Goal: Check status: Check status

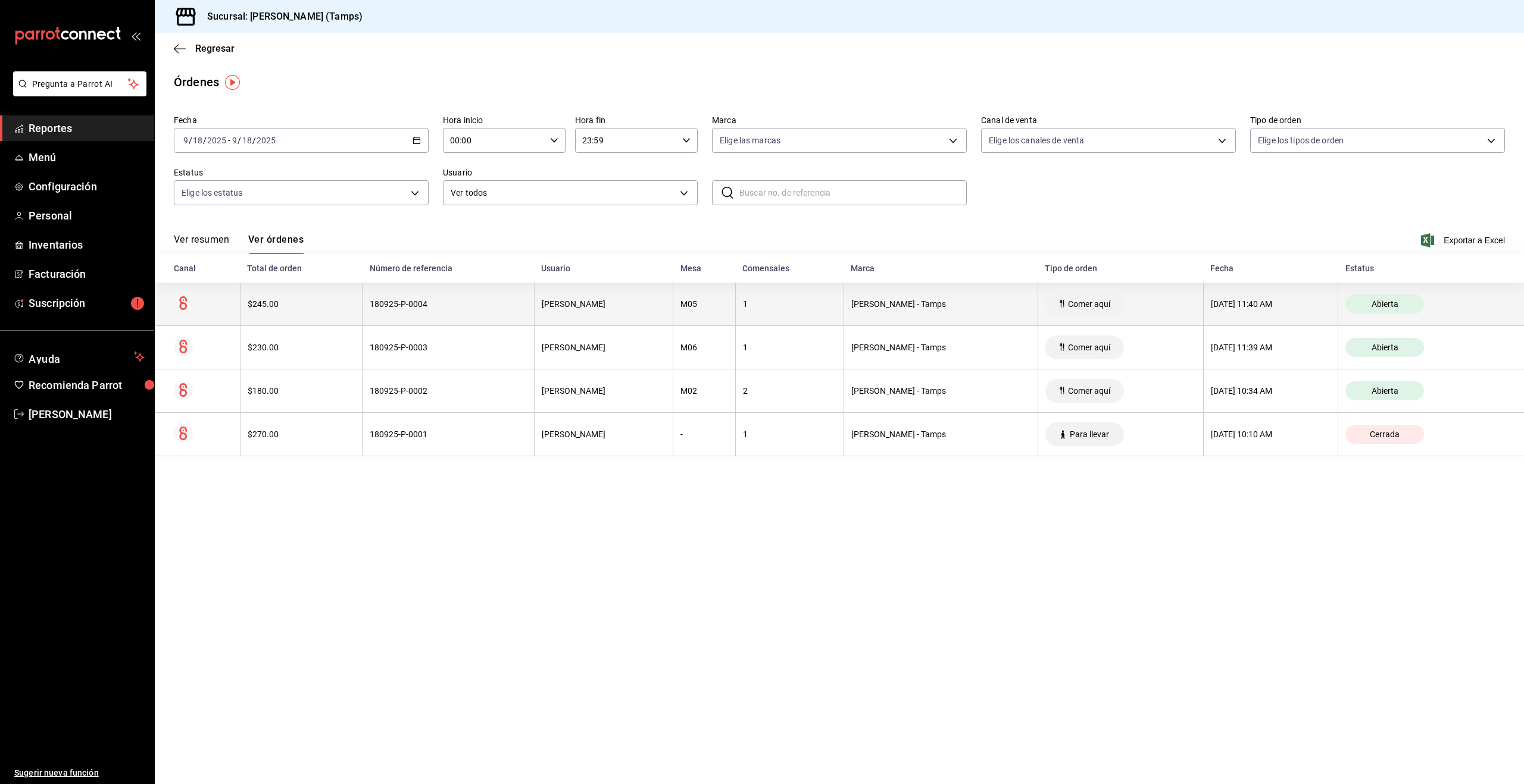
click at [463, 300] on div "180925-P-0004" at bounding box center [448, 304] width 157 height 9
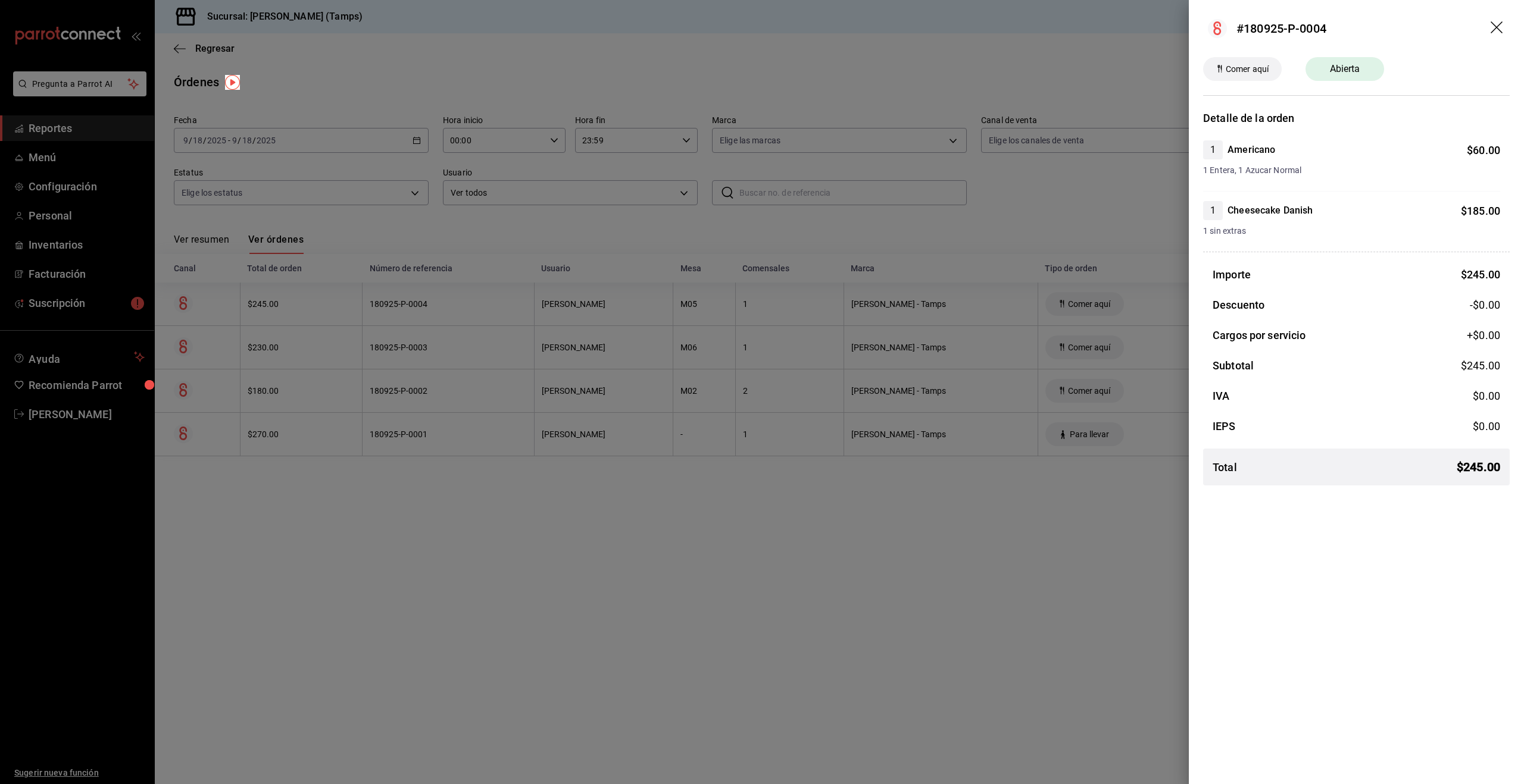
click at [438, 345] on div at bounding box center [762, 392] width 1524 height 784
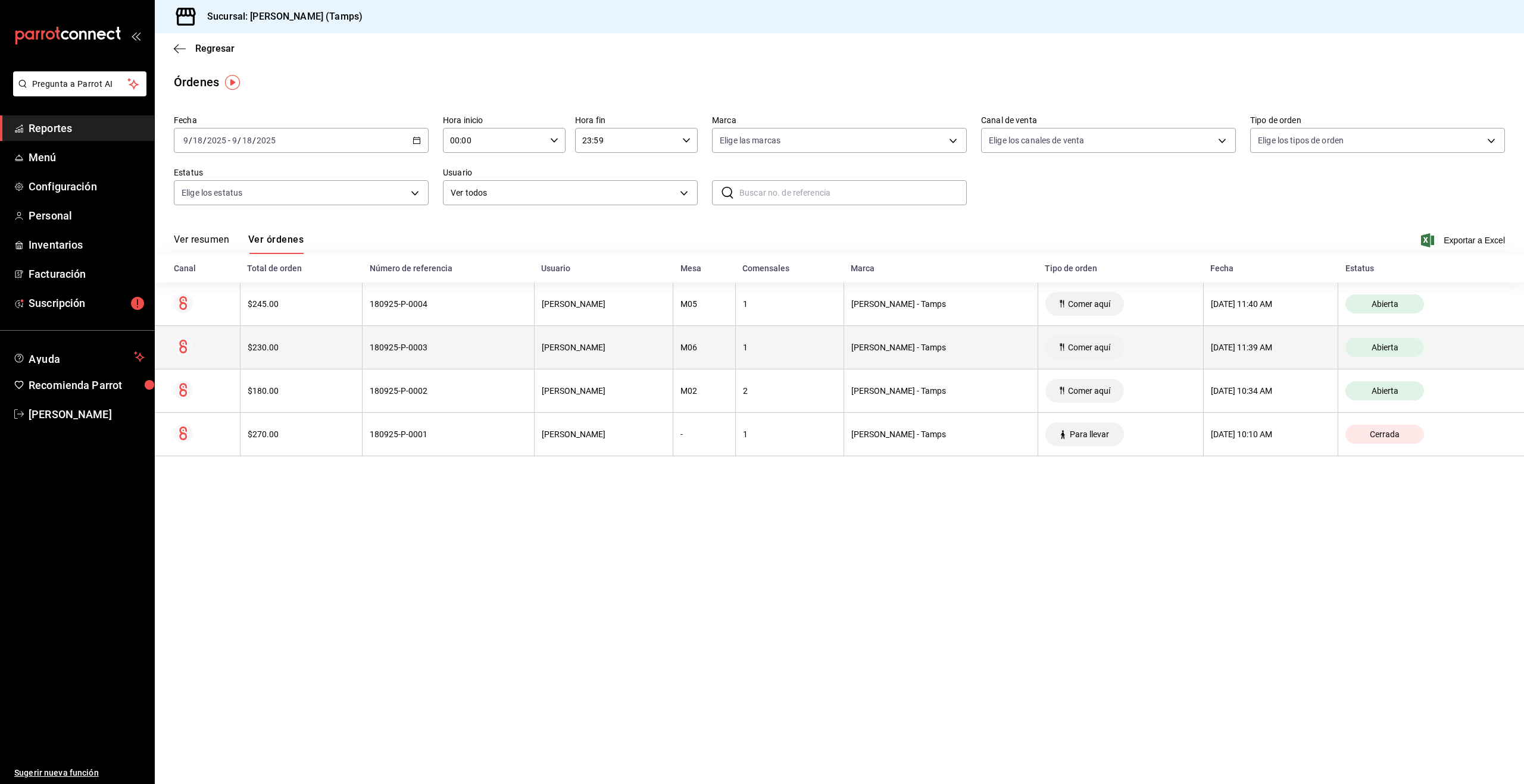
click at [472, 347] on div "180925-P-0003" at bounding box center [448, 347] width 157 height 9
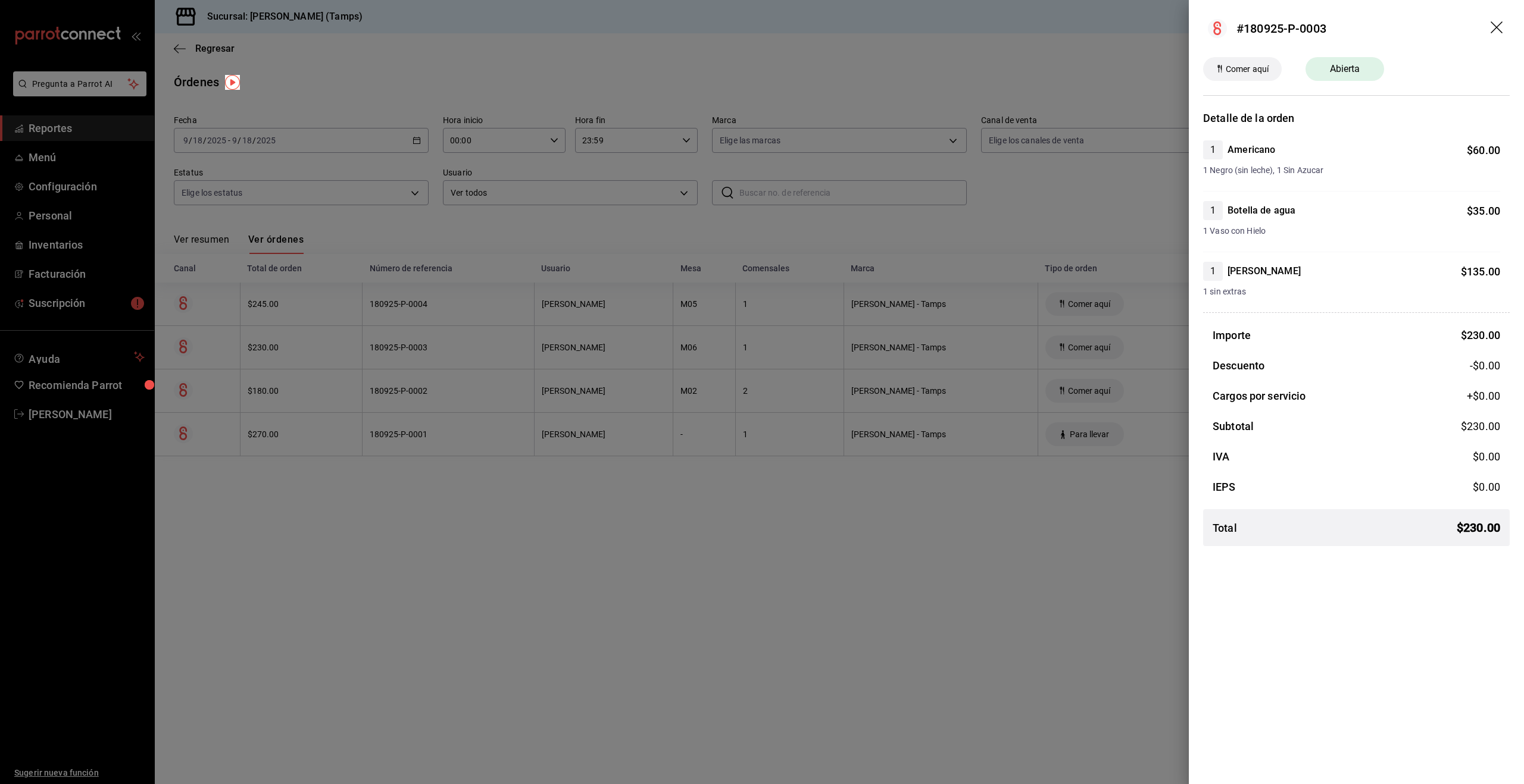
click at [472, 347] on div at bounding box center [762, 392] width 1524 height 784
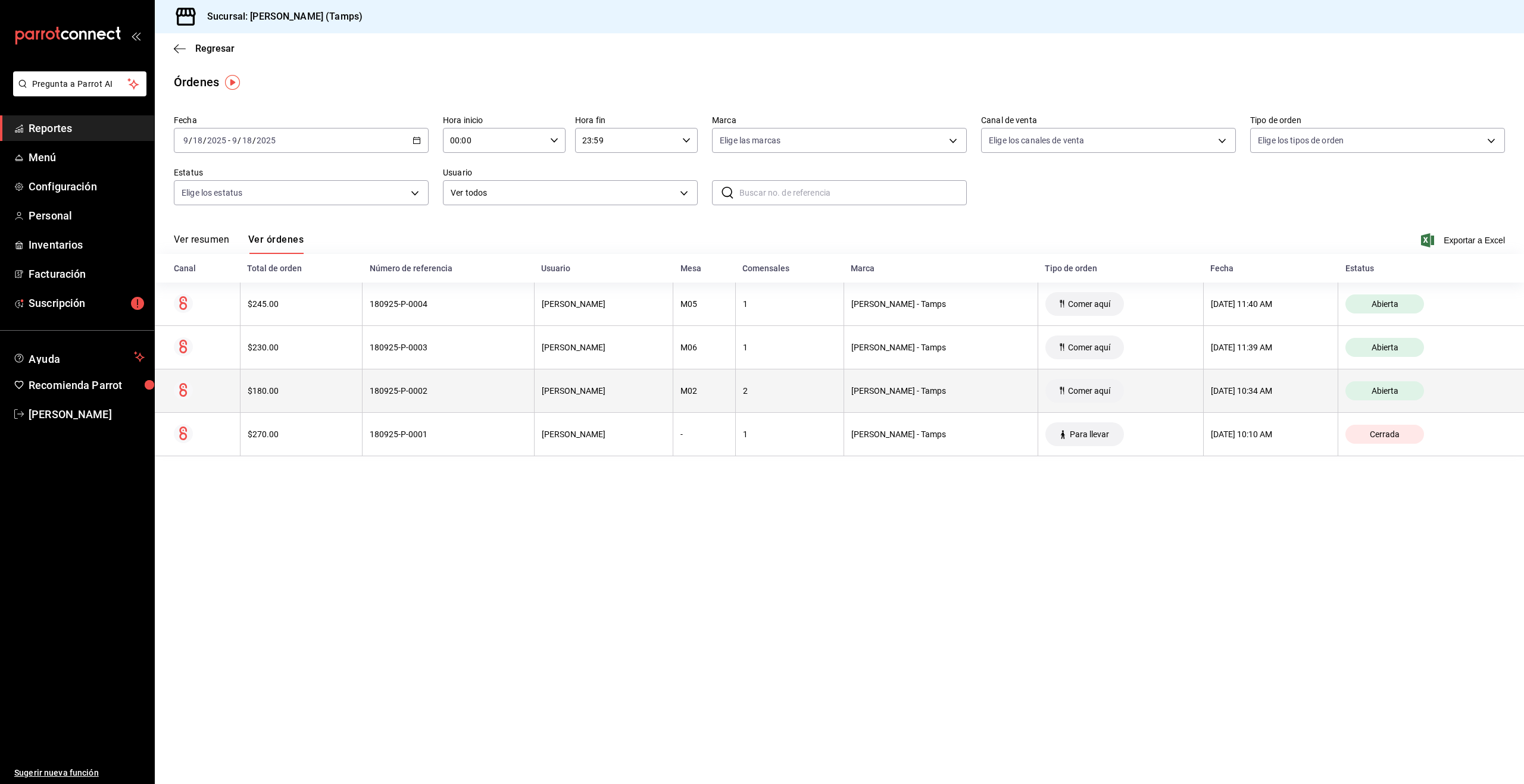
click at [443, 384] on th "180925-P-0002" at bounding box center [448, 391] width 171 height 44
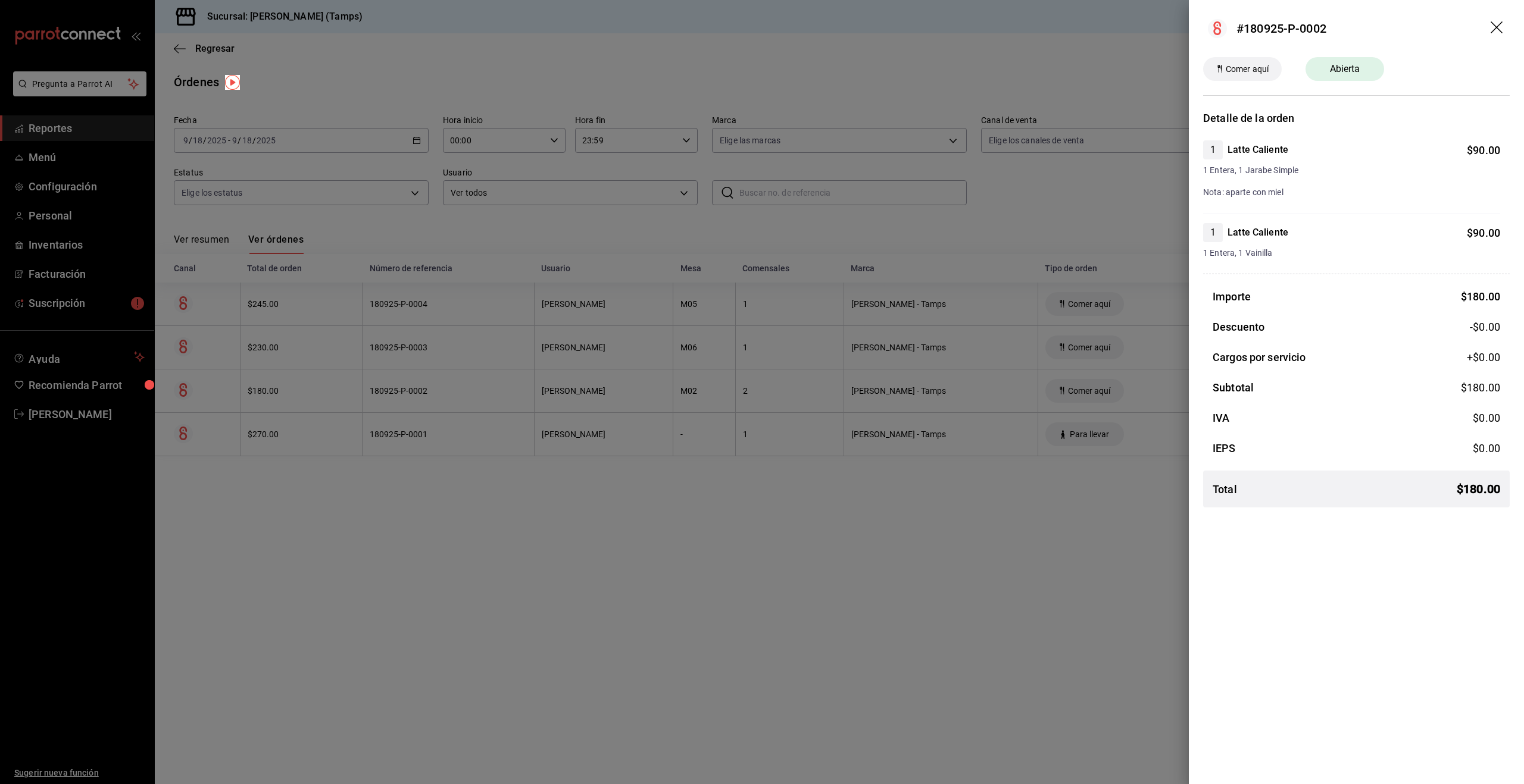
click at [443, 384] on div at bounding box center [762, 392] width 1524 height 784
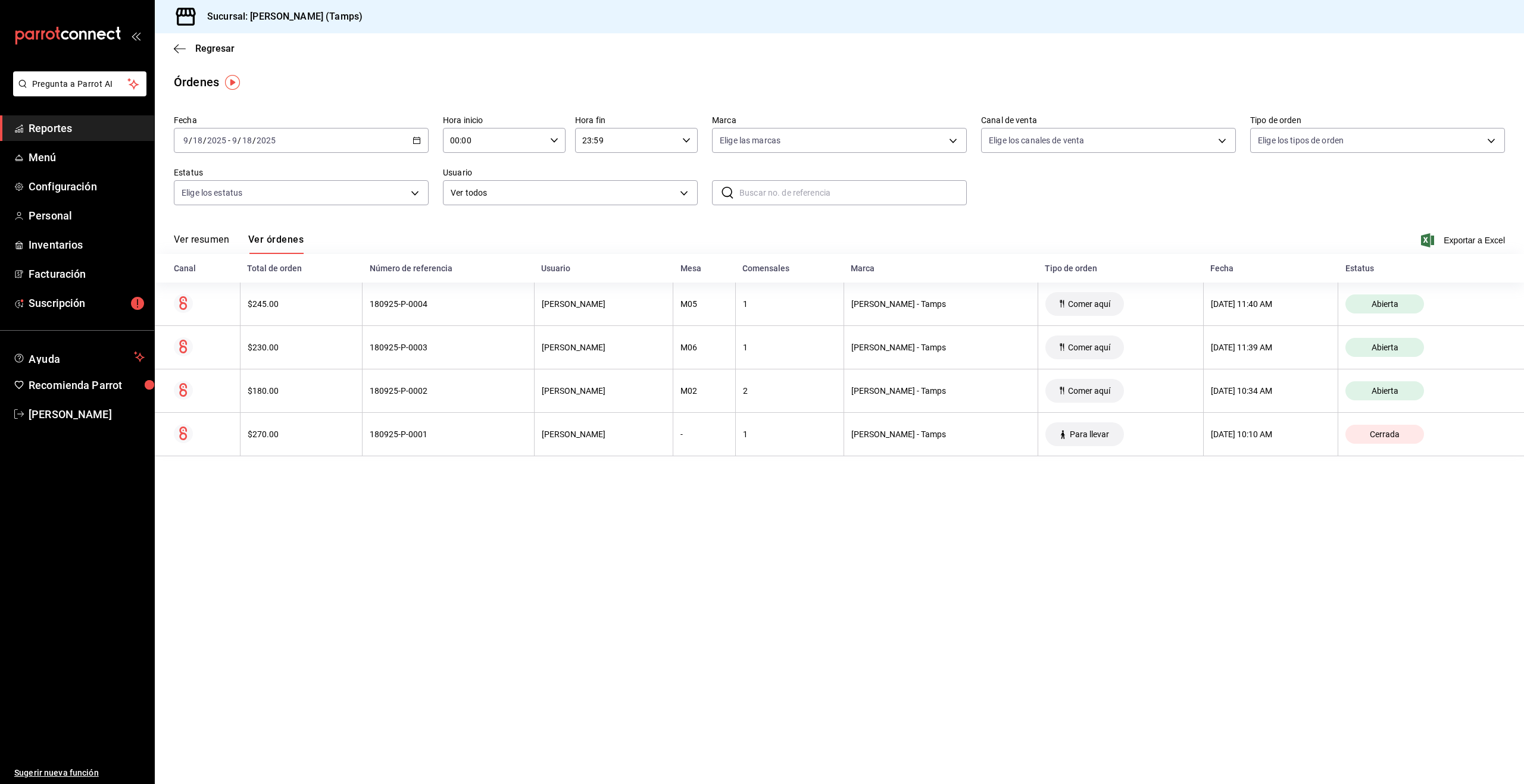
drag, startPoint x: 707, startPoint y: 528, endPoint x: 586, endPoint y: 255, distance: 298.6
click at [707, 528] on main "Regresar Órdenes Fecha [DATE] [DATE] - [DATE] [DATE] Hora inicio 00:00 Hora ini…" at bounding box center [839, 408] width 1369 height 751
